Goal: Task Accomplishment & Management: Manage account settings

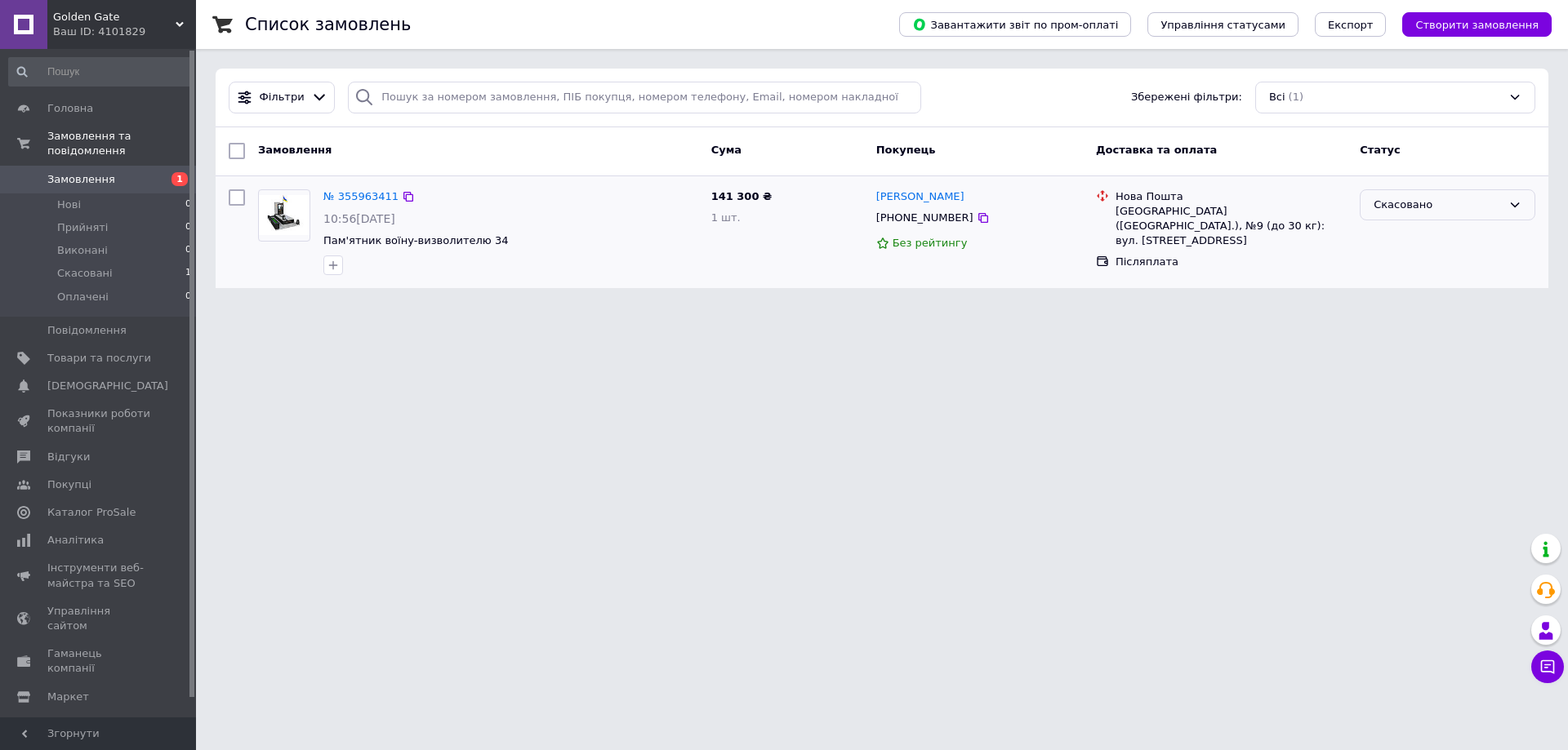
click at [1503, 210] on div "Скасовано" at bounding box center [1448, 205] width 176 height 32
click at [1437, 307] on html "Golden Gate Ваш ID: 4101829 Сайт Golden Gate Кабінет покупця Перевірити стан си…" at bounding box center [784, 153] width 1568 height 307
click at [97, 194] on li "Нові 0" at bounding box center [100, 204] width 201 height 23
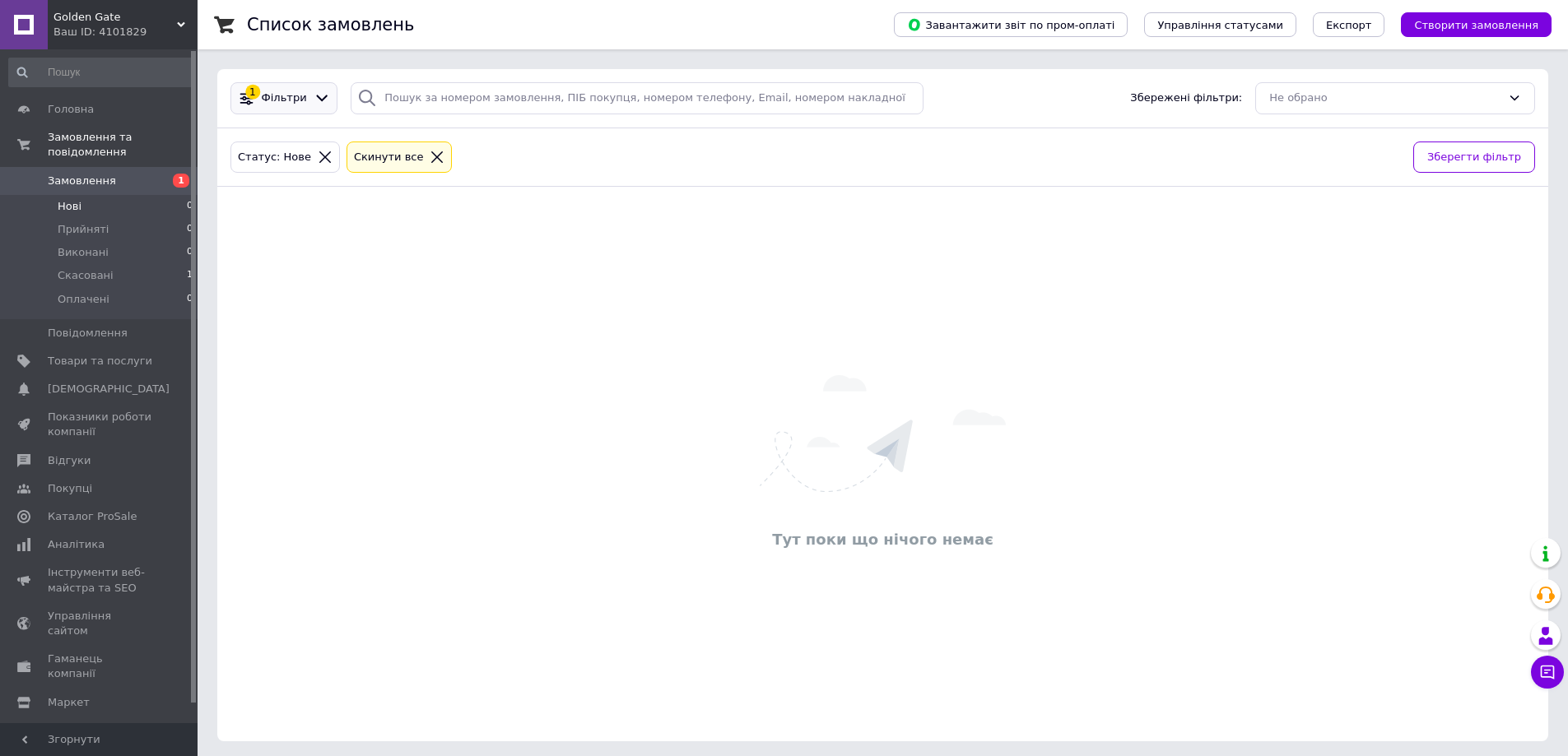
click at [301, 84] on div "1 Фільтри" at bounding box center [284, 98] width 107 height 32
click at [280, 108] on div "1 Фільтри" at bounding box center [284, 98] width 107 height 32
click at [252, 96] on div "1" at bounding box center [253, 92] width 15 height 15
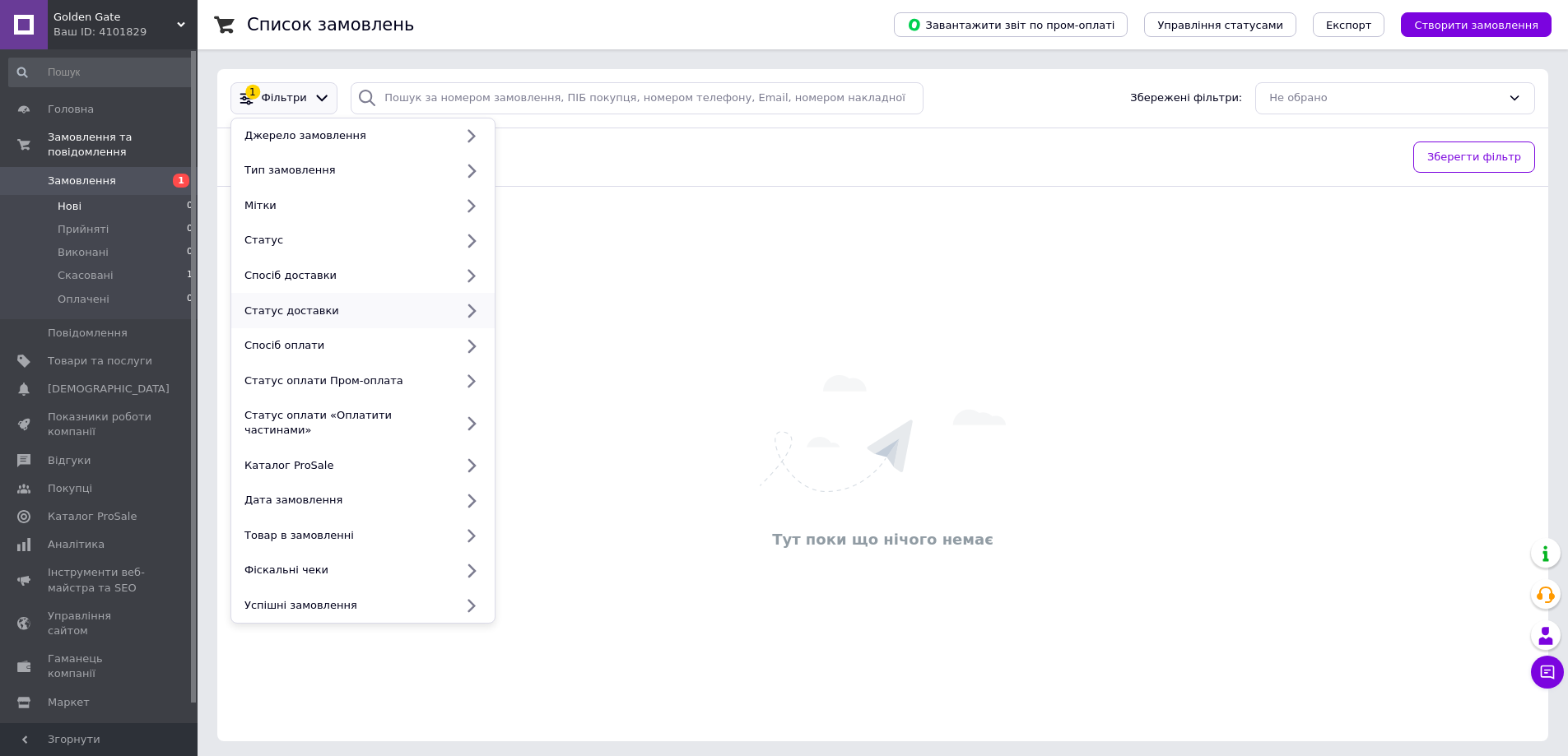
scroll to position [5, 0]
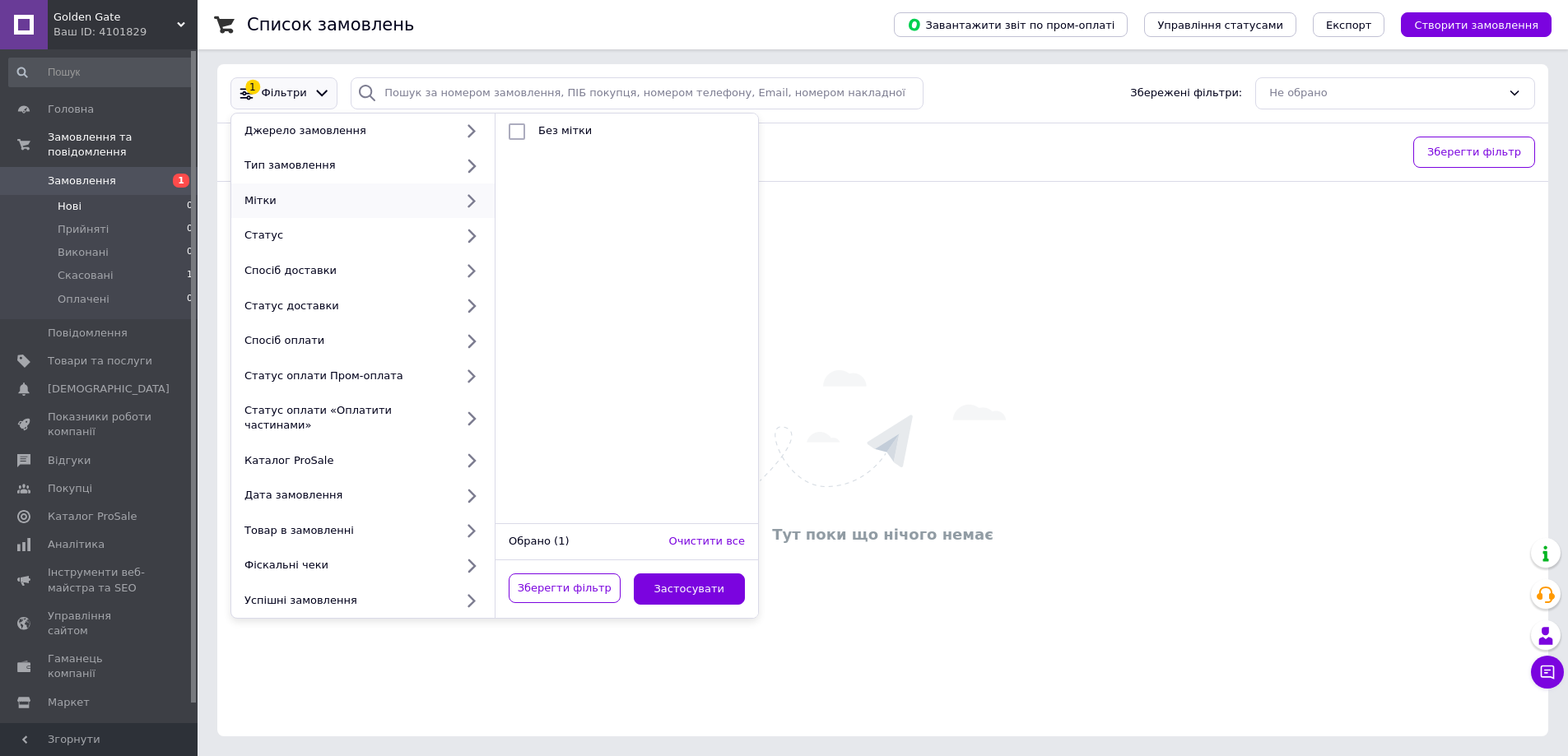
click at [118, 167] on link "Замовлення 1" at bounding box center [101, 180] width 202 height 28
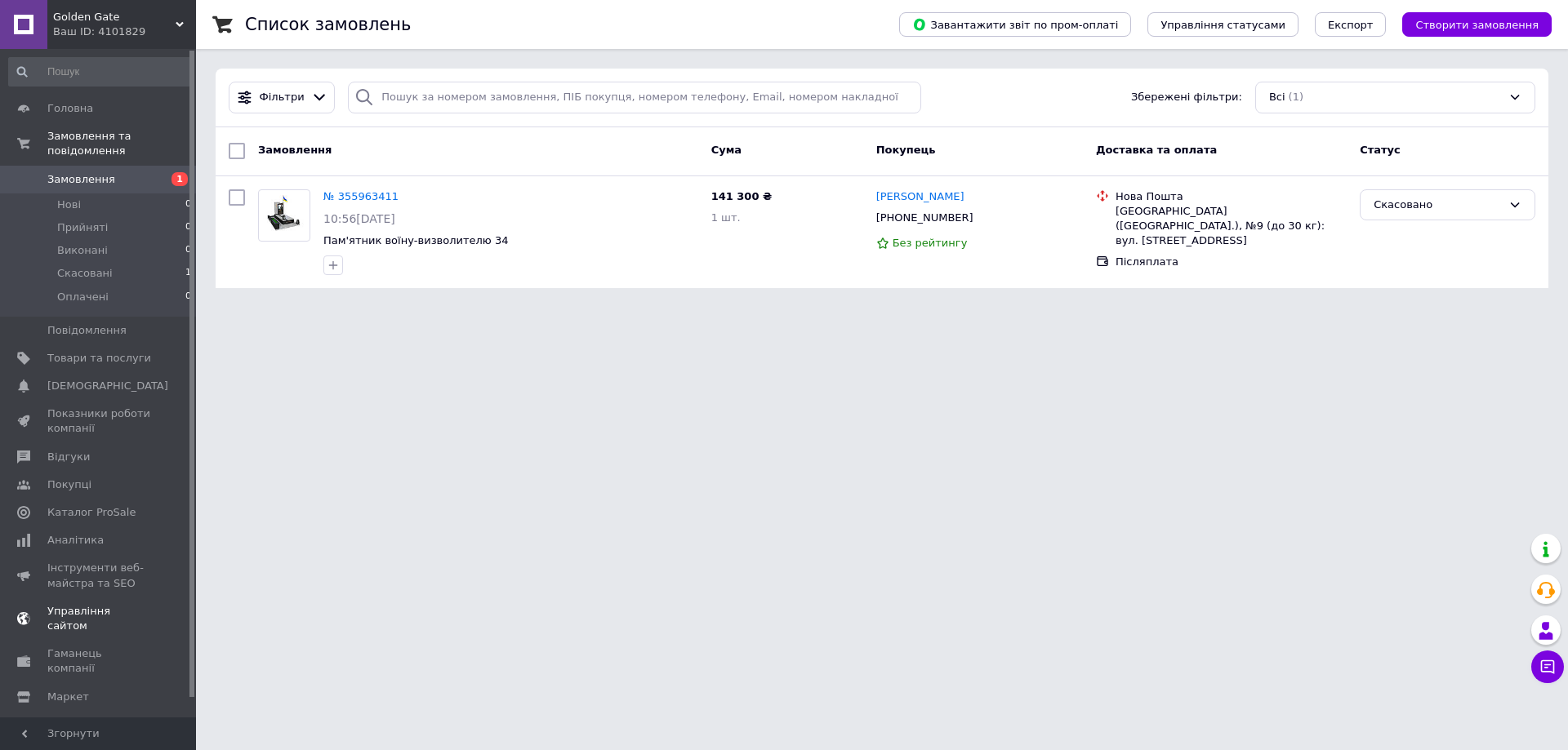
click at [100, 505] on span "Каталог ProSale" at bounding box center [91, 513] width 88 height 15
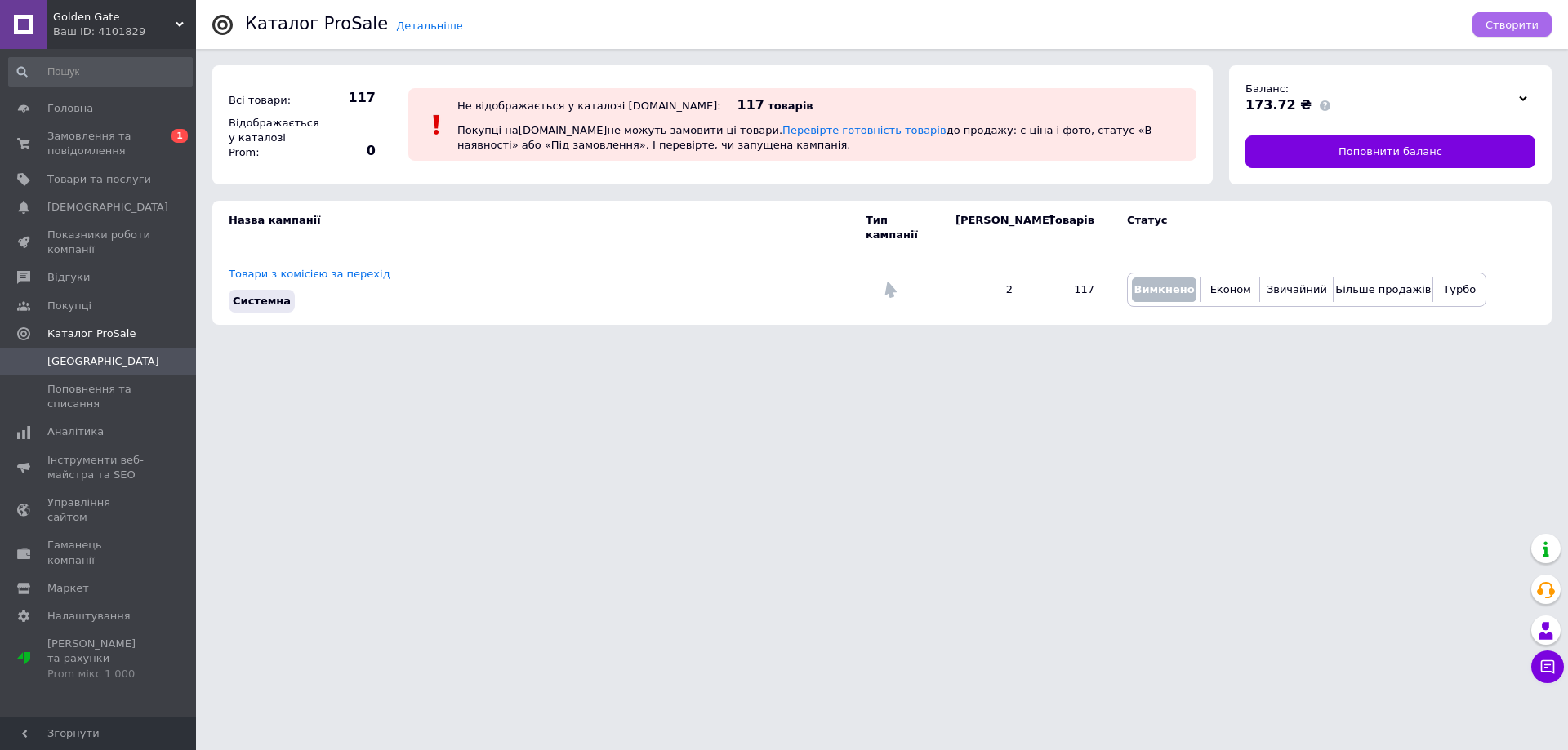
click at [1513, 21] on span "Створити" at bounding box center [1511, 25] width 53 height 12
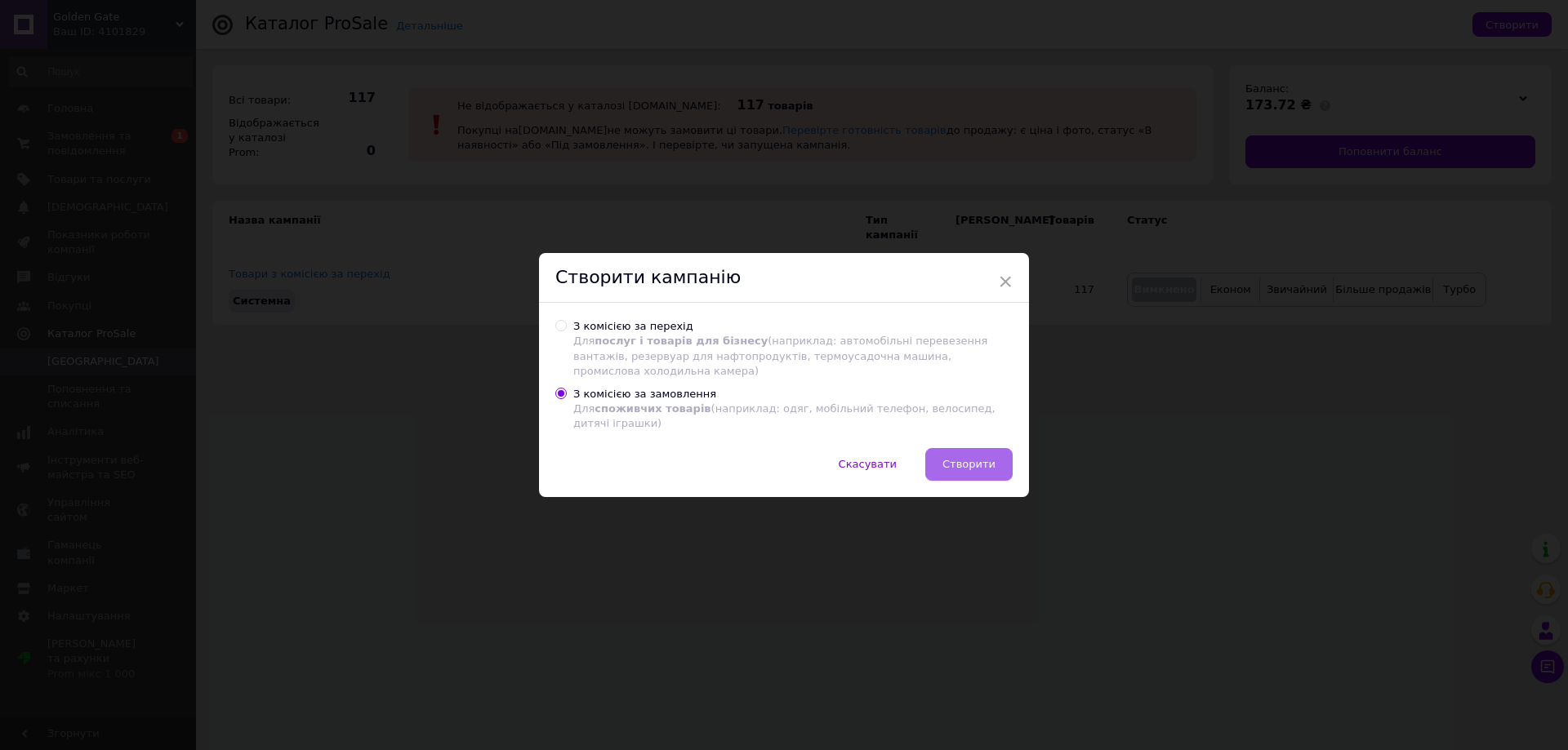
click at [950, 448] on button "Створити" at bounding box center [969, 464] width 87 height 33
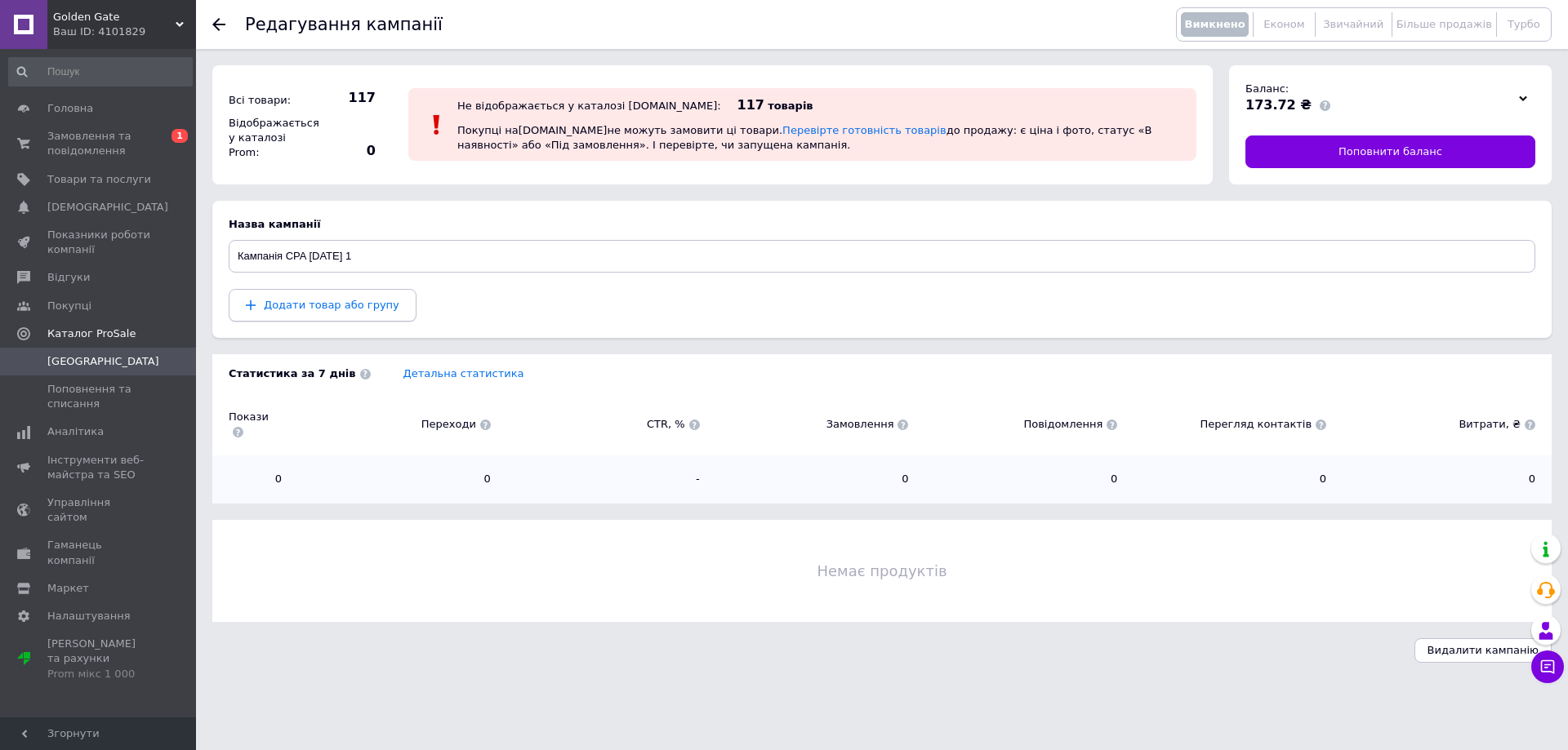
click at [372, 305] on span "Додати товар або групу" at bounding box center [331, 305] width 135 height 12
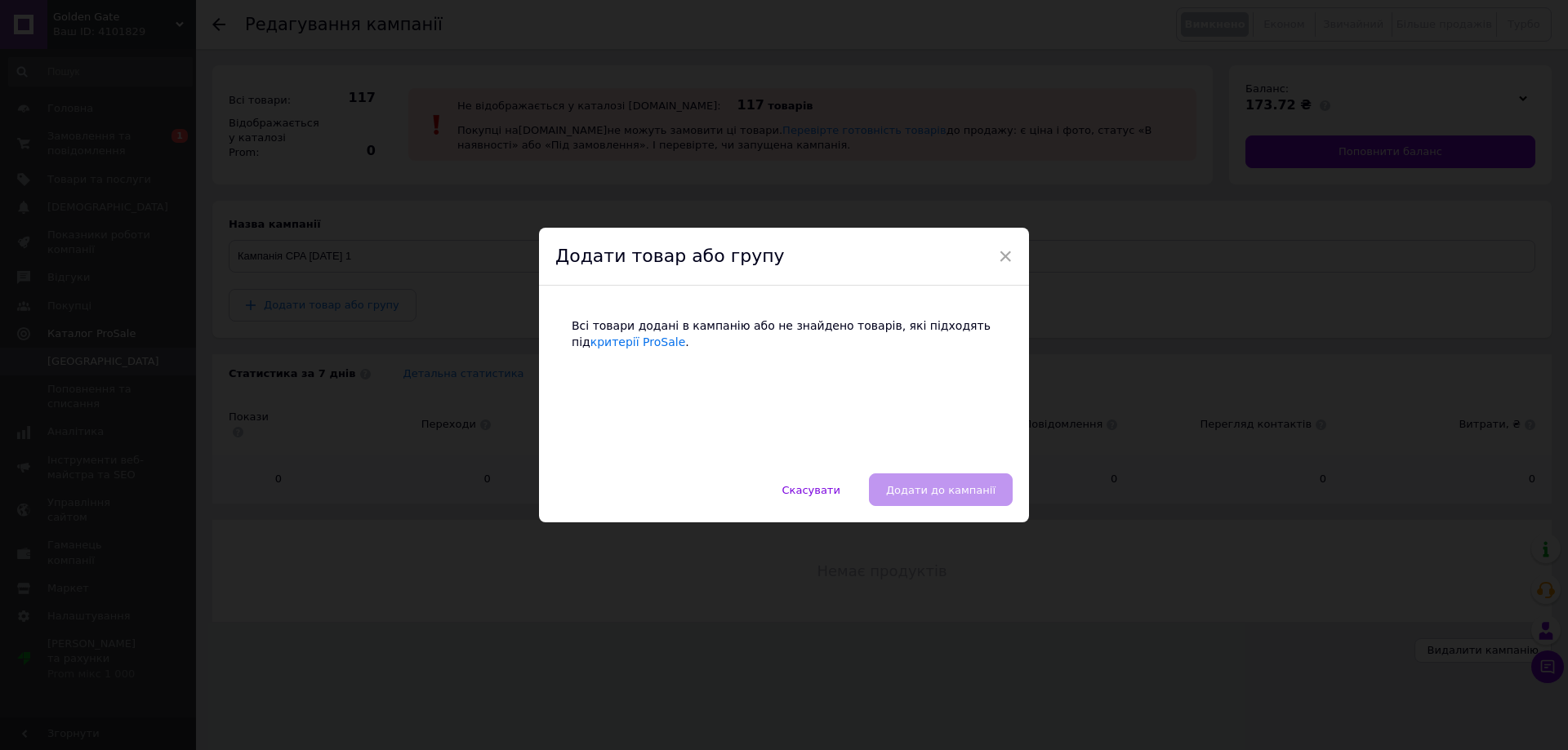
click at [779, 357] on div "Всі товари додані в кампанію або не знайдено товарів, які підходять під критері…" at bounding box center [784, 379] width 457 height 155
drag, startPoint x: 872, startPoint y: 299, endPoint x: 907, endPoint y: 330, distance: 46.8
click at [874, 304] on div "Всі товари додані в кампанію або не знайдено товарів, які підходять під критері…" at bounding box center [784, 379] width 490 height 187
drag, startPoint x: 907, startPoint y: 330, endPoint x: 819, endPoint y: 480, distance: 173.9
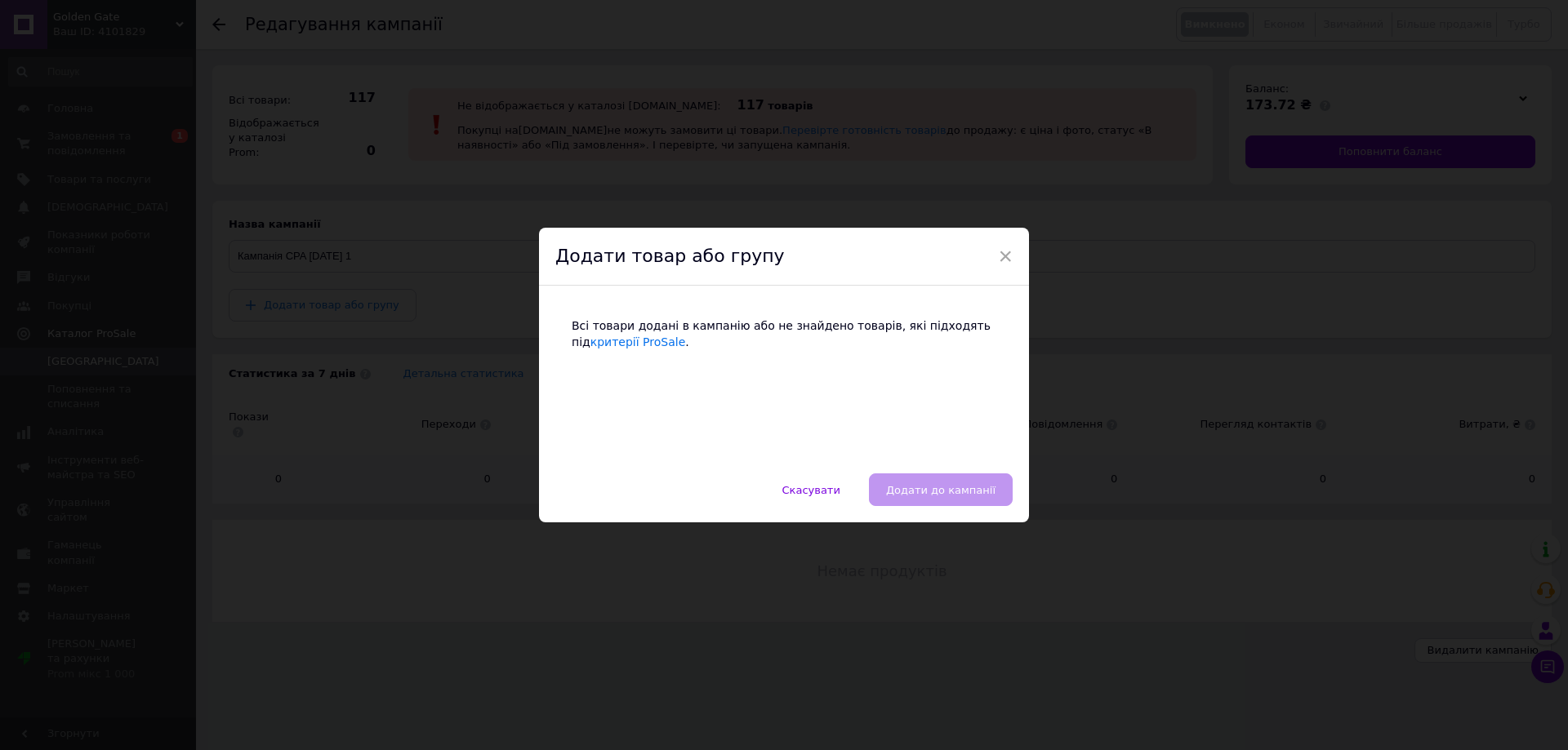
click at [838, 396] on div "Всі товари додані в кампанію або не знайдено товарів, які підходять під критері…" at bounding box center [784, 379] width 457 height 155
click at [824, 487] on span "Скасувати" at bounding box center [811, 490] width 58 height 12
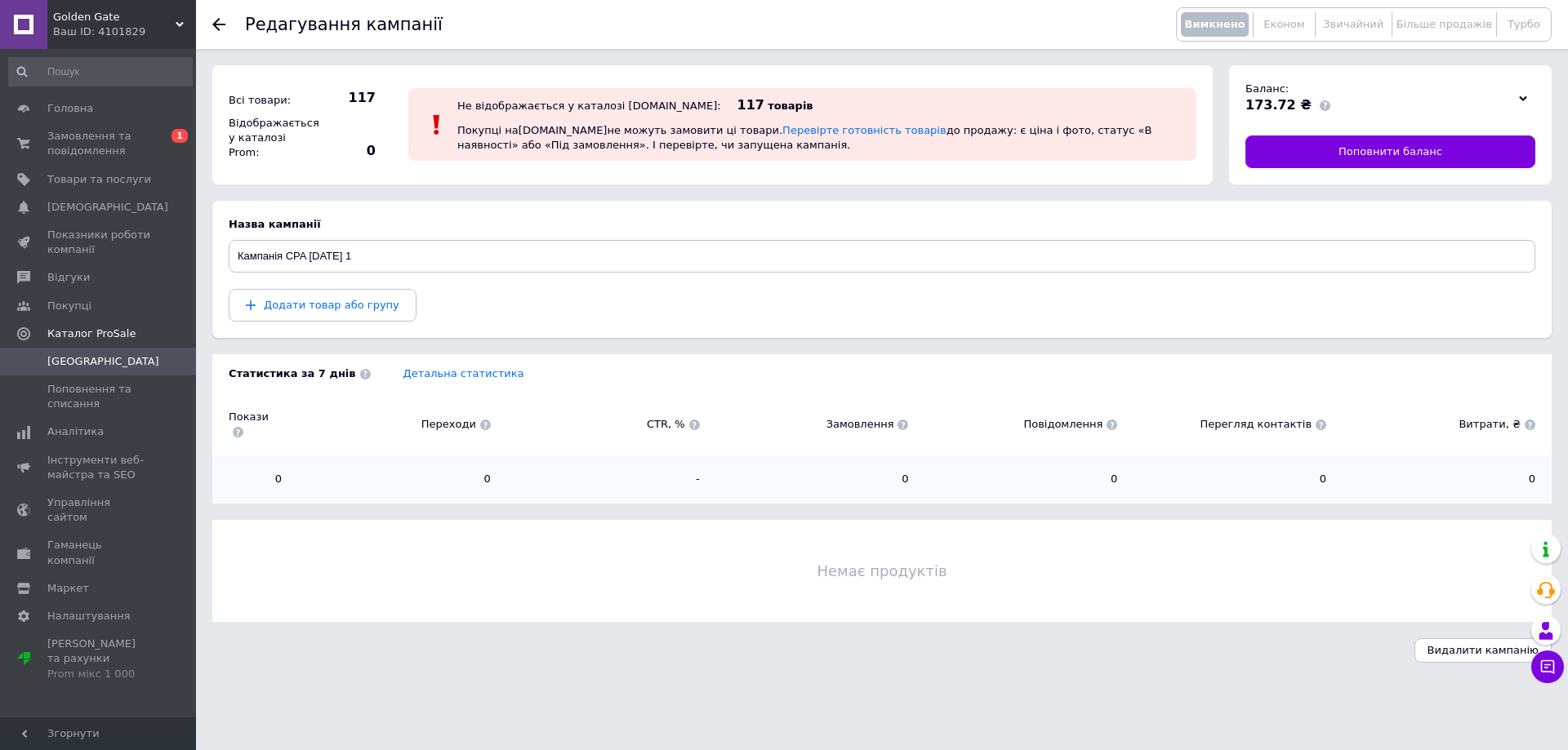
drag, startPoint x: 421, startPoint y: 625, endPoint x: 408, endPoint y: 263, distance: 362.2
click at [421, 638] on div "Видалити кампанію" at bounding box center [881, 651] width 1339 height 25
click at [107, 116] on link "Головна" at bounding box center [100, 108] width 201 height 27
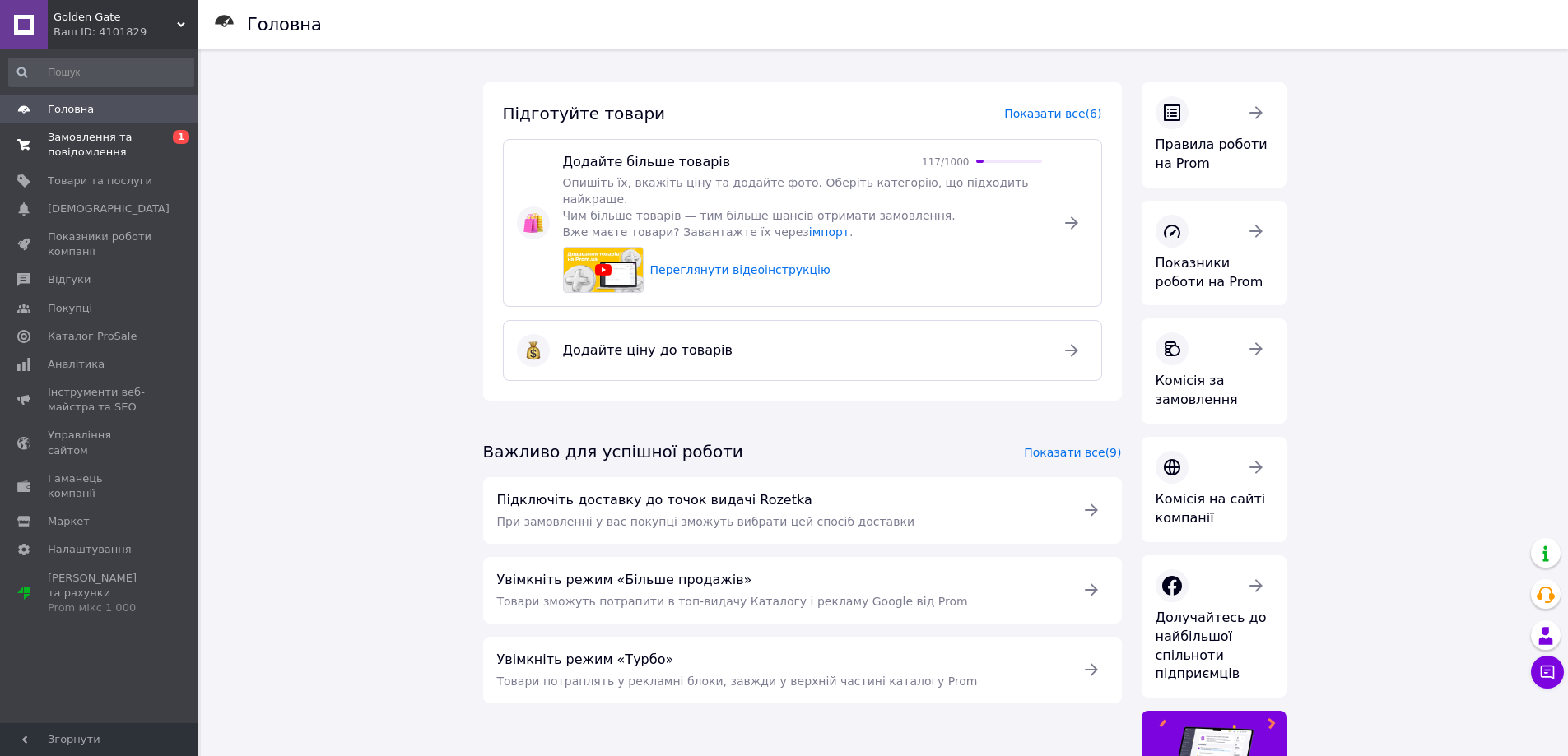
click at [106, 147] on span "Замовлення та повідомлення" at bounding box center [100, 144] width 105 height 30
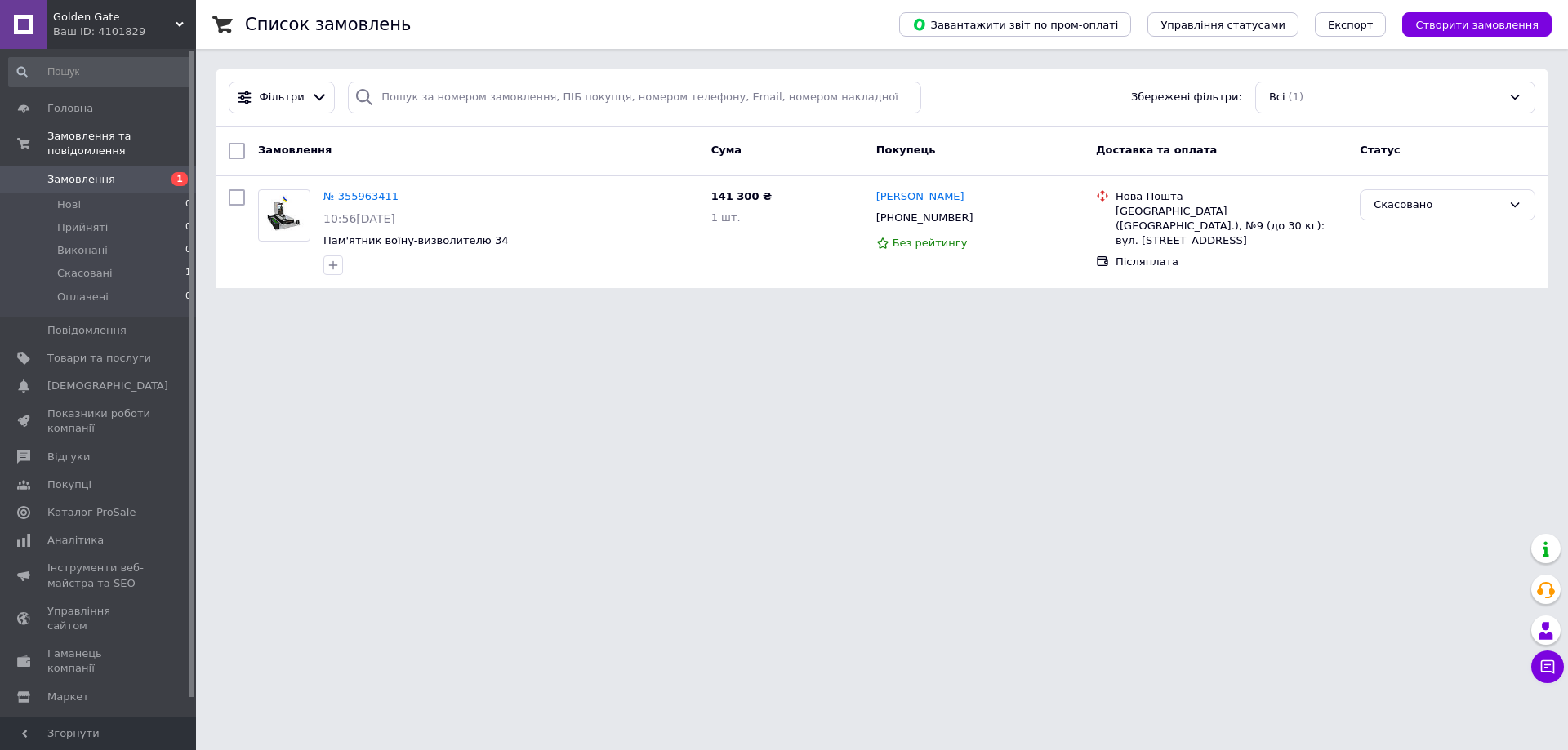
click at [1198, 307] on html "Golden Gate Ваш ID: 4101829 Сайт Golden Gate Кабінет покупця Перевірити стан си…" at bounding box center [784, 153] width 1568 height 307
drag, startPoint x: 1389, startPoint y: 231, endPoint x: 1317, endPoint y: 270, distance: 81.9
click at [1388, 231] on div "Скасовано" at bounding box center [1447, 232] width 188 height 98
drag, startPoint x: 753, startPoint y: 479, endPoint x: 589, endPoint y: 347, distance: 210.5
click at [748, 307] on html "Golden Gate Ваш ID: 4101829 Сайт Golden Gate Кабінет покупця Перевірити стан си…" at bounding box center [784, 153] width 1568 height 307
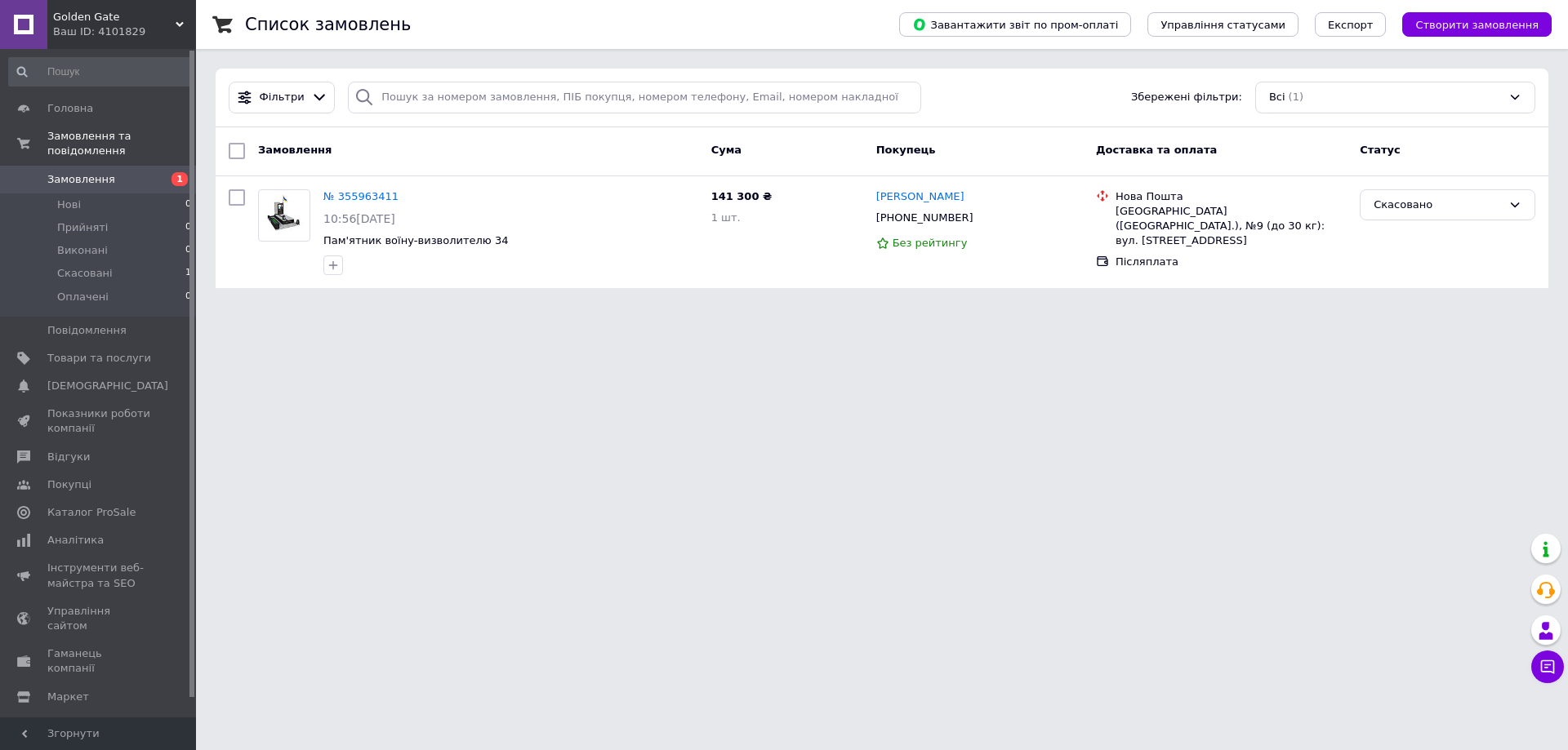
drag, startPoint x: 662, startPoint y: 253, endPoint x: 584, endPoint y: 377, distance: 146.5
click at [653, 256] on div at bounding box center [510, 266] width 381 height 26
drag, startPoint x: 590, startPoint y: 414, endPoint x: 576, endPoint y: 370, distance: 46.2
click at [584, 307] on html "Golden Gate Ваш ID: 4101829 Сайт Golden Gate Кабінет покупця Перевірити стан си…" at bounding box center [784, 153] width 1568 height 307
click at [600, 269] on div at bounding box center [510, 266] width 381 height 26
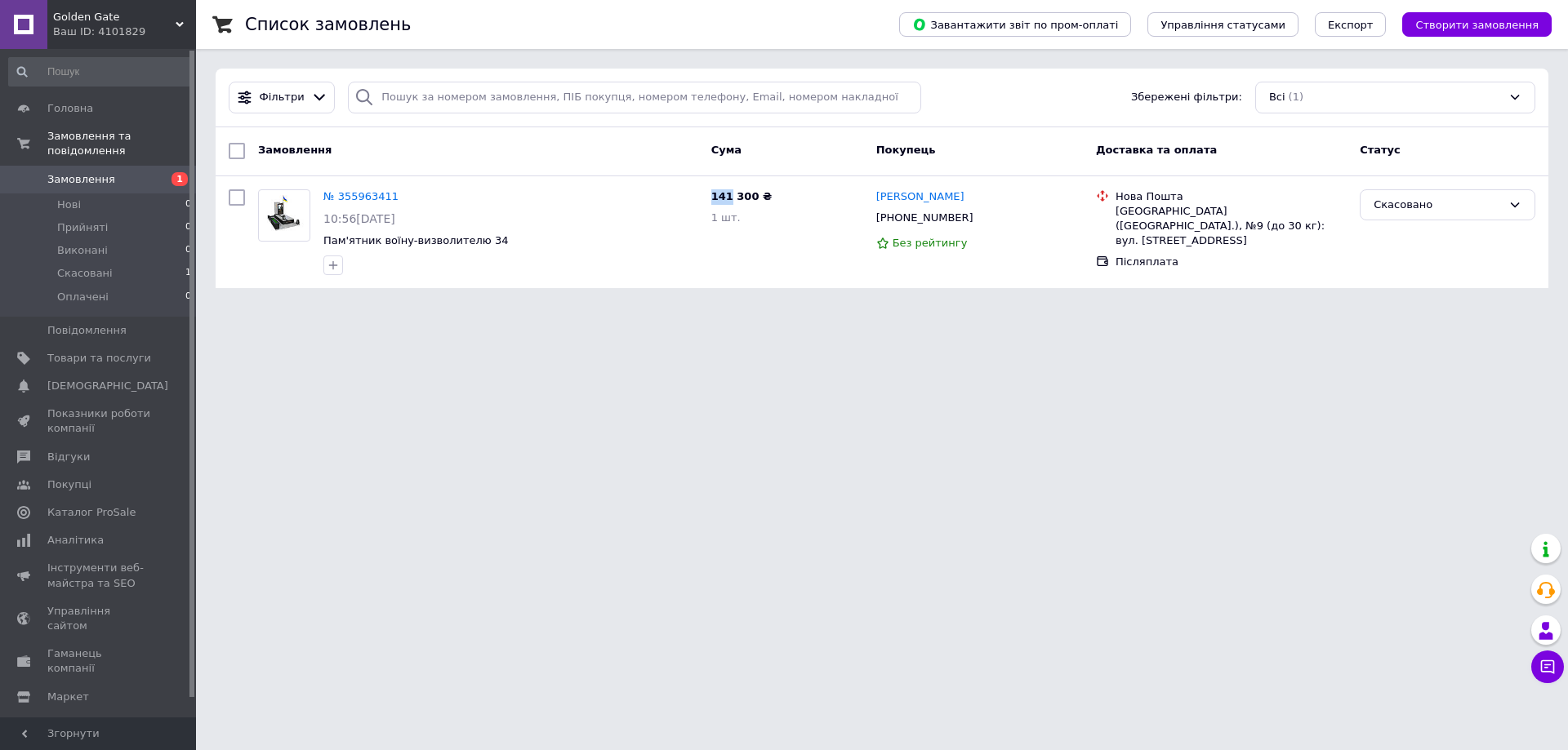
drag, startPoint x: 602, startPoint y: 280, endPoint x: 645, endPoint y: 384, distance: 112.5
click at [601, 307] on html "Golden Gate Ваш ID: 4101829 Сайт Golden Gate Кабінет покупця Перевірити стан си…" at bounding box center [784, 153] width 1568 height 307
click at [659, 307] on html "Golden Gate Ваш ID: 4101829 Сайт Golden Gate Кабінет покупця Перевірити стан си…" at bounding box center [784, 153] width 1568 height 307
drag, startPoint x: 661, startPoint y: 396, endPoint x: 665, endPoint y: 388, distance: 8.9
click at [664, 307] on html "Golden Gate Ваш ID: 4101829 Сайт Golden Gate Кабінет покупця Перевірити стан си…" at bounding box center [784, 153] width 1568 height 307
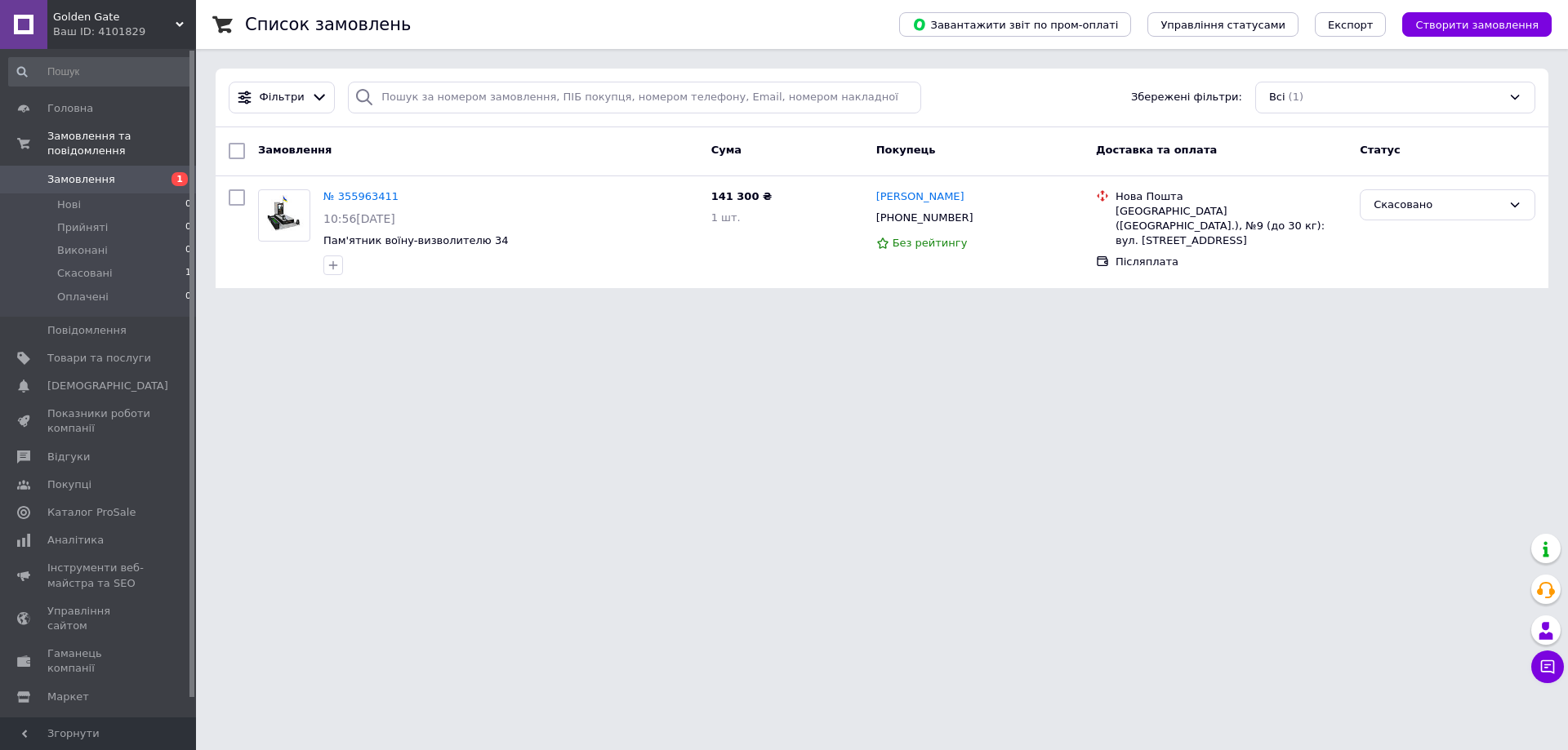
click at [136, 166] on link "Замовлення 1" at bounding box center [100, 179] width 201 height 27
